Goal: Task Accomplishment & Management: Use online tool/utility

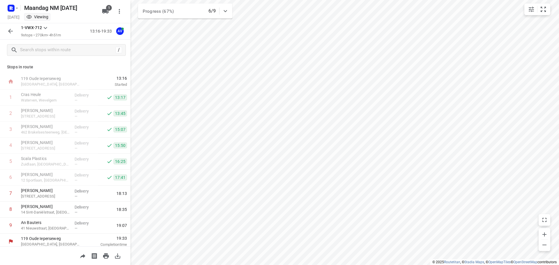
scroll to position [3, 0]
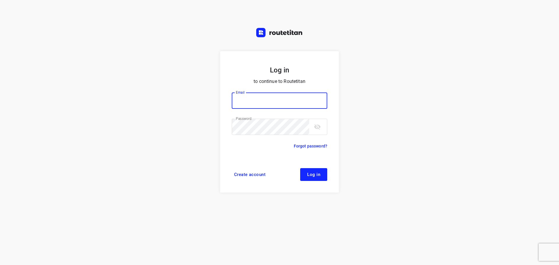
type input "didier@areco.be"
click at [316, 176] on span "Log in" at bounding box center [313, 174] width 13 height 5
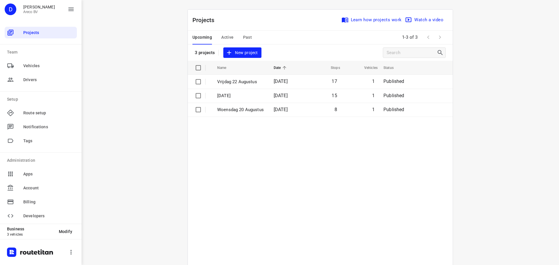
click at [226, 38] on span "Active" at bounding box center [227, 37] width 12 height 7
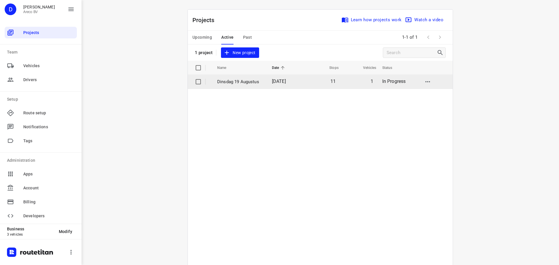
click at [242, 82] on p "Dinsdag 19 Augustus" at bounding box center [240, 82] width 46 height 7
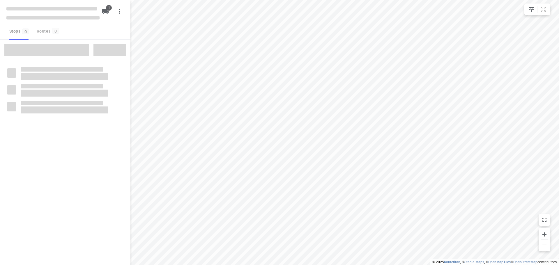
type input "distance"
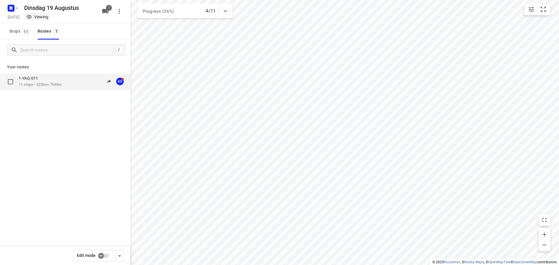
click at [35, 79] on p "1-YAQ-011" at bounding box center [30, 78] width 23 height 5
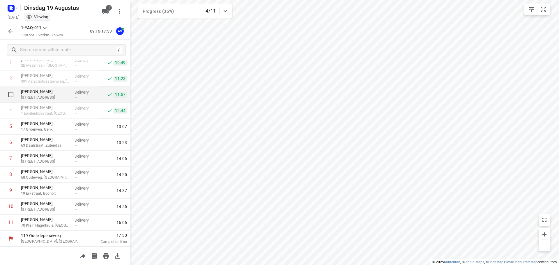
scroll to position [35, 0]
